Goal: Task Accomplishment & Management: Use online tool/utility

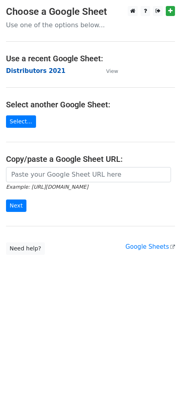
click at [30, 74] on strong "Distributors 2021" at bounding box center [35, 70] width 59 height 7
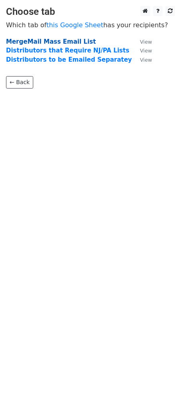
click at [52, 42] on strong "MergeMail Mass Email List" at bounding box center [51, 41] width 90 height 7
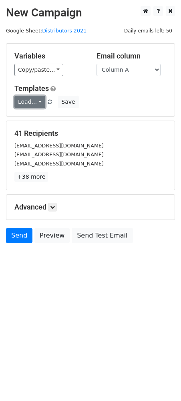
click at [35, 105] on link "Load..." at bounding box center [29, 102] width 31 height 12
click at [35, 121] on link "Distributors List" at bounding box center [50, 120] width 70 height 13
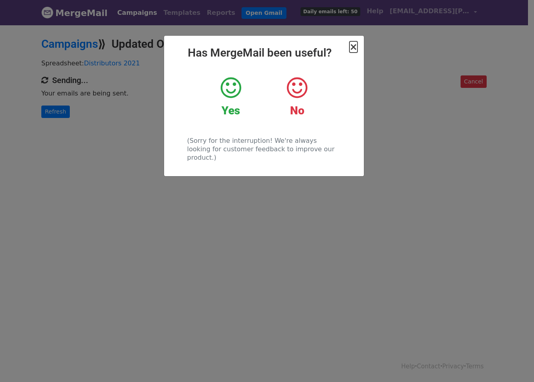
click at [354, 47] on span "×" at bounding box center [353, 46] width 8 height 11
